Goal: Find specific page/section: Find specific page/section

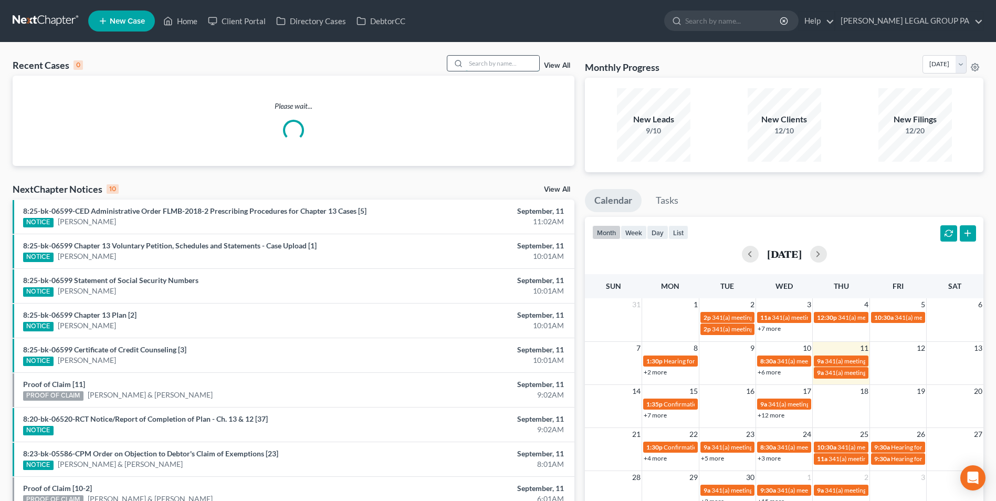
click at [498, 65] on input "search" at bounding box center [503, 63] width 74 height 15
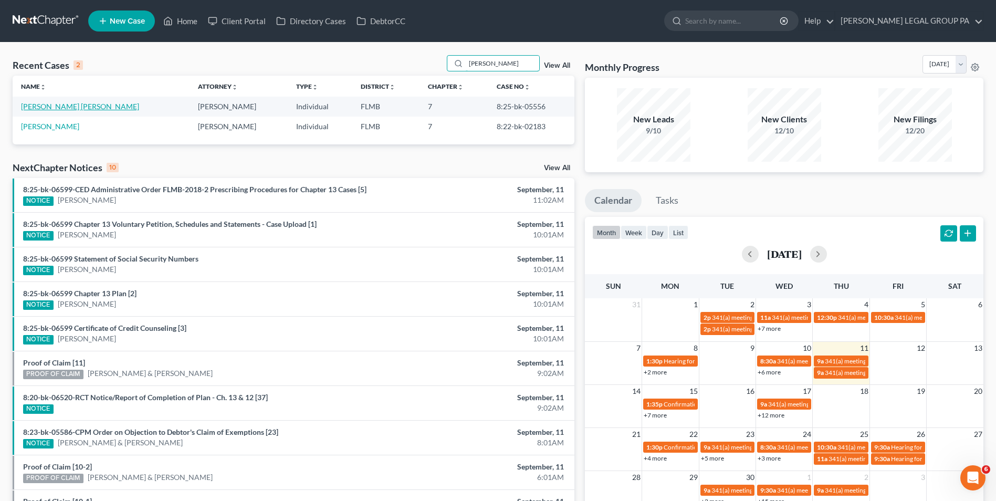
type input "hernandez"
click at [89, 108] on link "Hernandez Hernandez, Regino" at bounding box center [80, 106] width 118 height 9
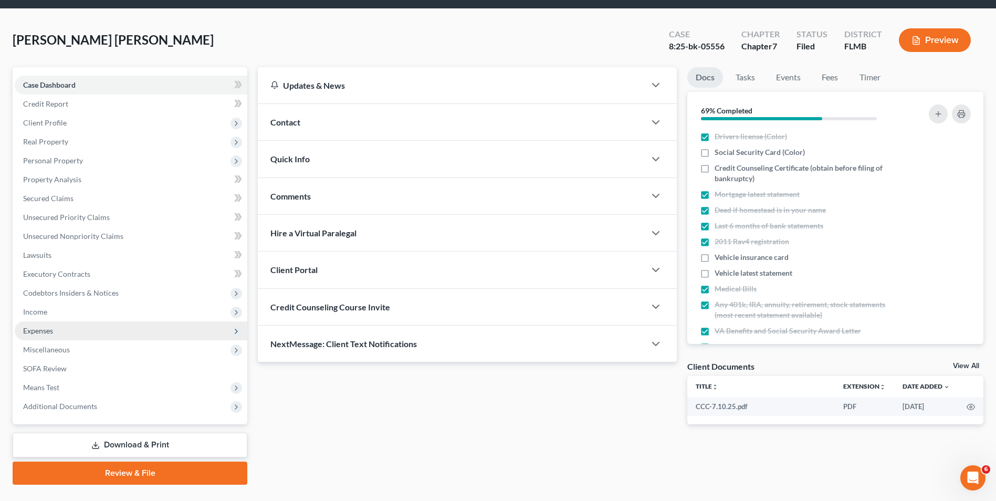
scroll to position [57, 0]
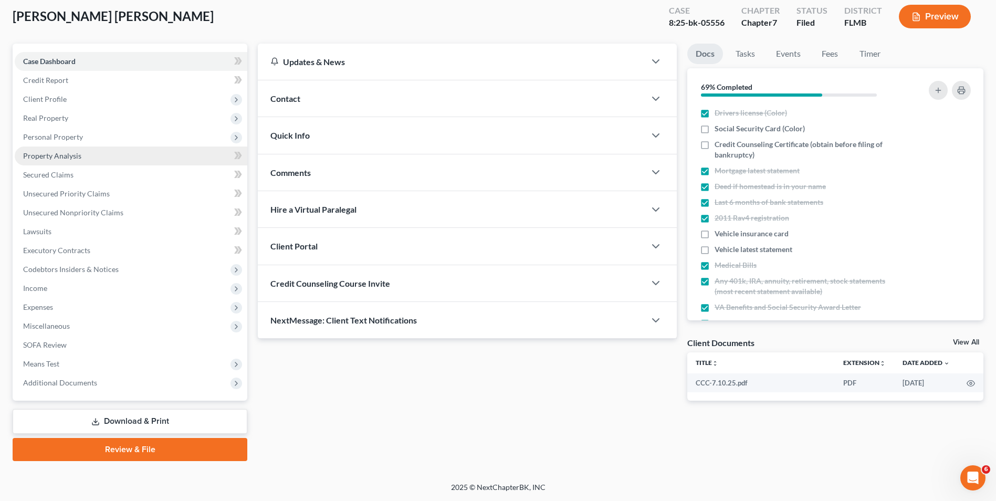
click at [80, 159] on span "Property Analysis" at bounding box center [52, 155] width 58 height 9
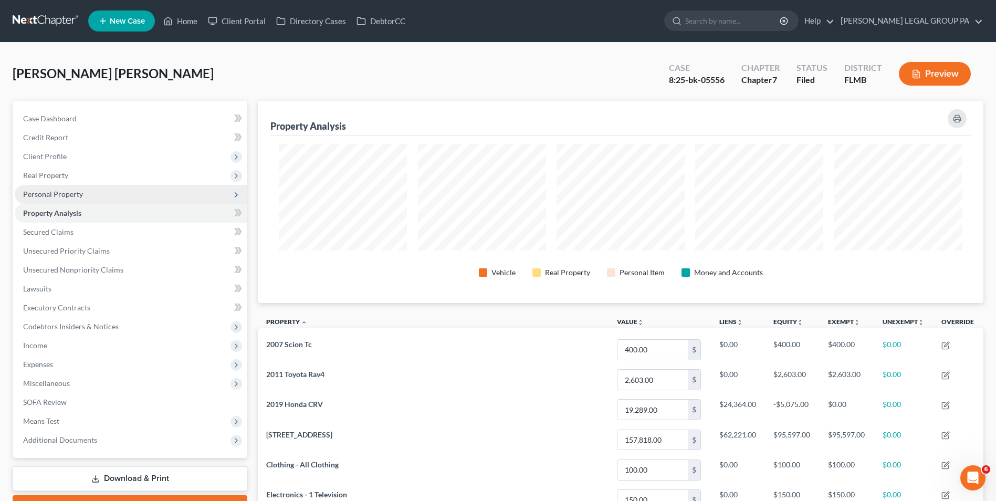
click at [91, 200] on span "Personal Property" at bounding box center [131, 194] width 233 height 19
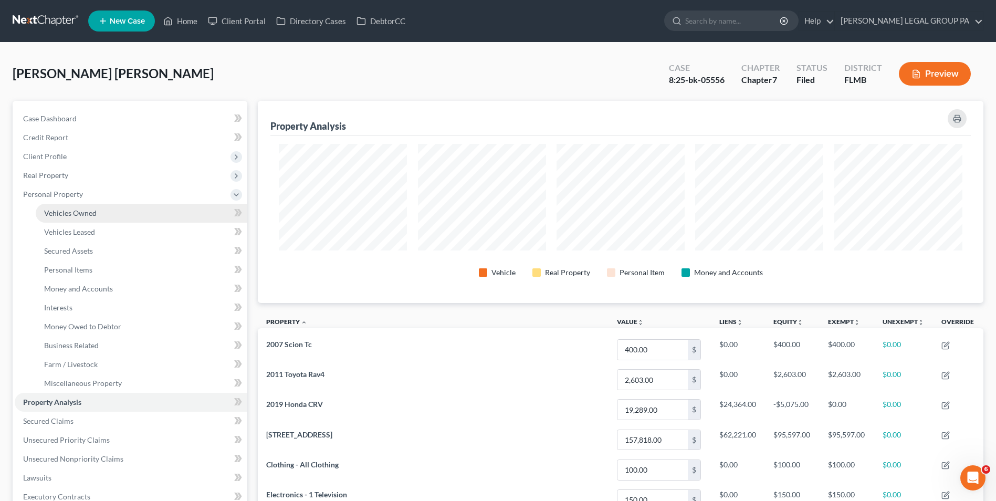
click at [93, 212] on span "Vehicles Owned" at bounding box center [70, 212] width 53 height 9
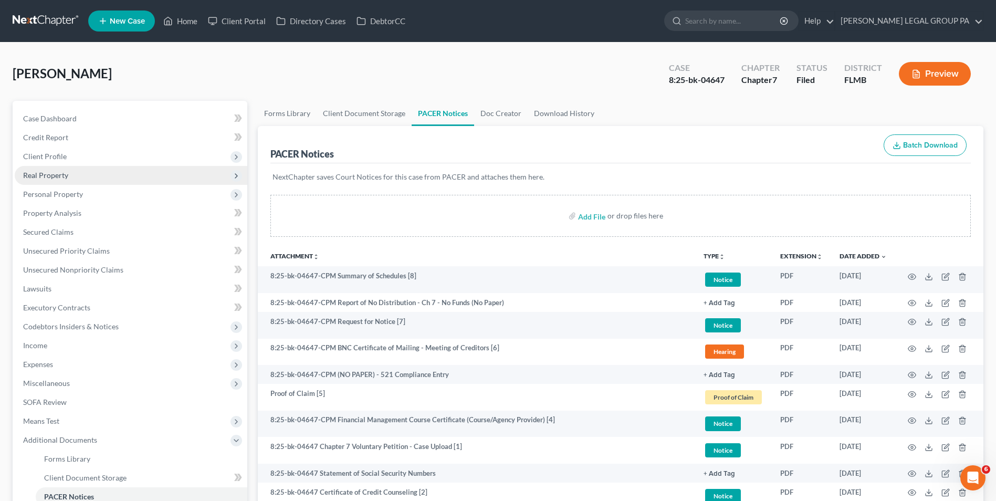
click at [79, 178] on span "Real Property" at bounding box center [131, 175] width 233 height 19
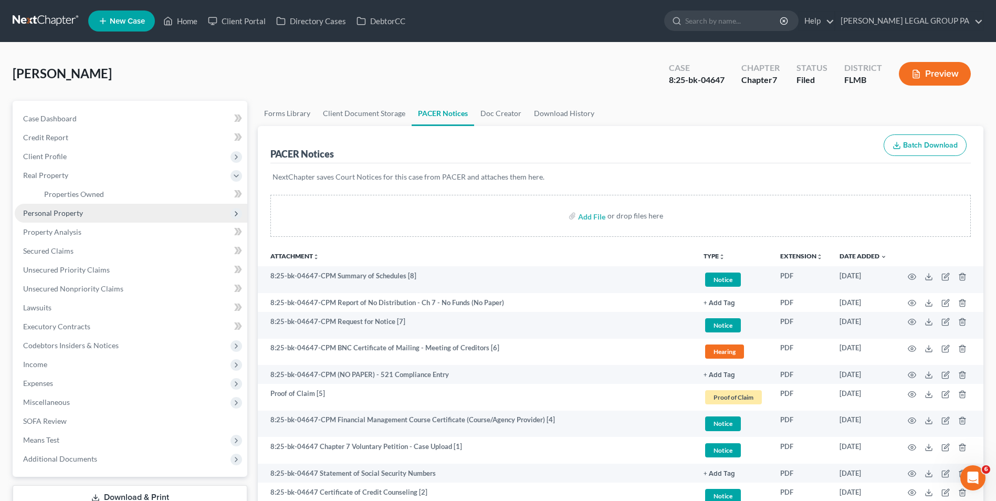
click at [79, 216] on span "Personal Property" at bounding box center [53, 212] width 60 height 9
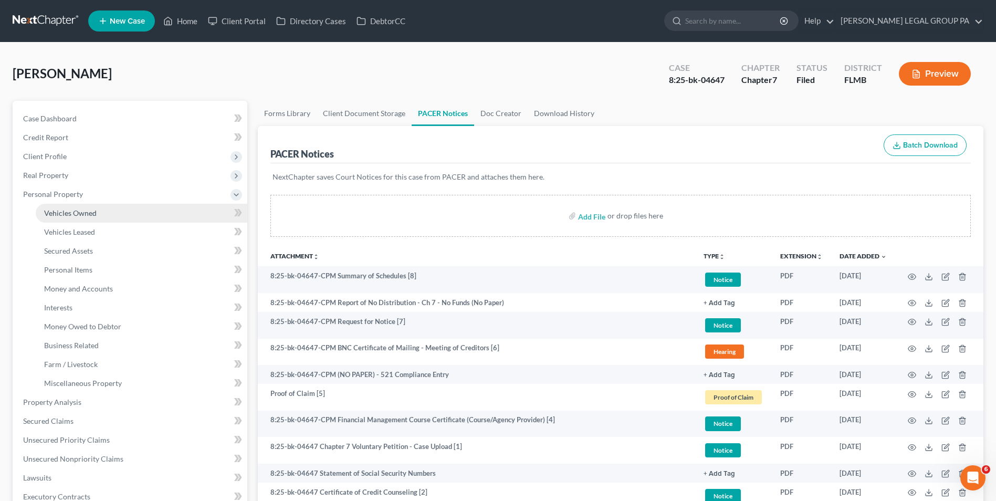
click at [95, 214] on span "Vehicles Owned" at bounding box center [70, 212] width 53 height 9
